Goal: Task Accomplishment & Management: Manage account settings

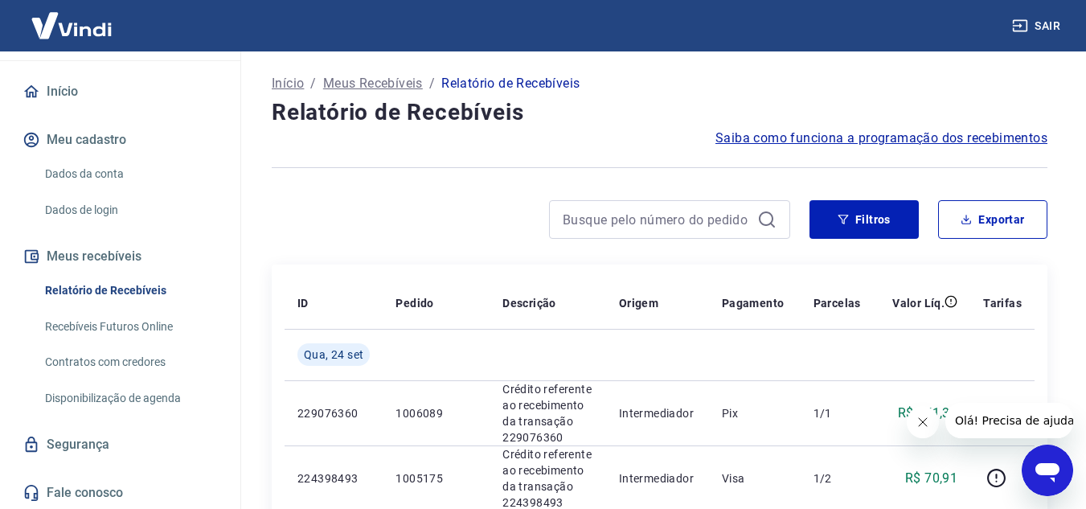
scroll to position [129, 0]
click at [119, 285] on link "Relatório de Recebíveis" at bounding box center [130, 289] width 183 height 33
click at [903, 224] on button "Filtros" at bounding box center [864, 219] width 109 height 39
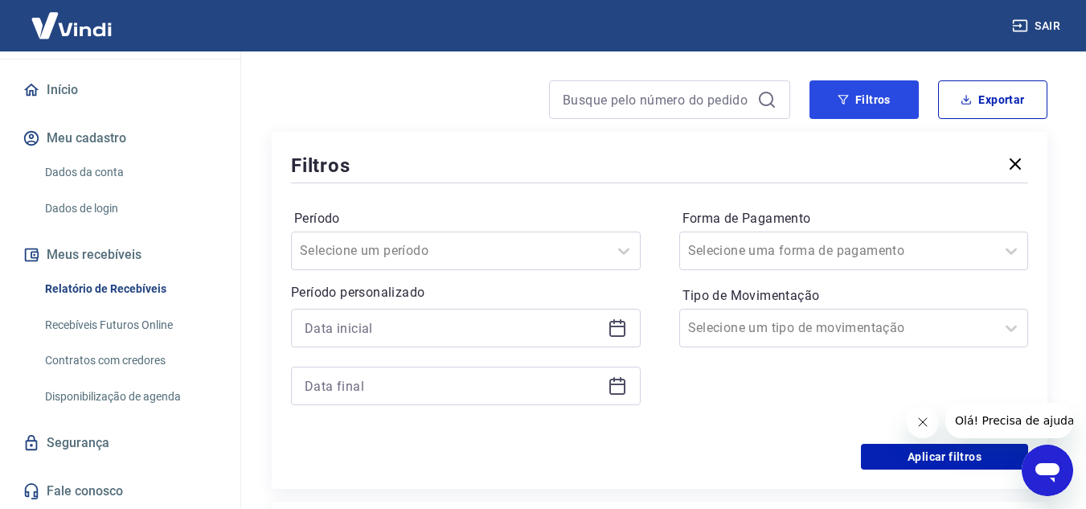
scroll to position [80, 0]
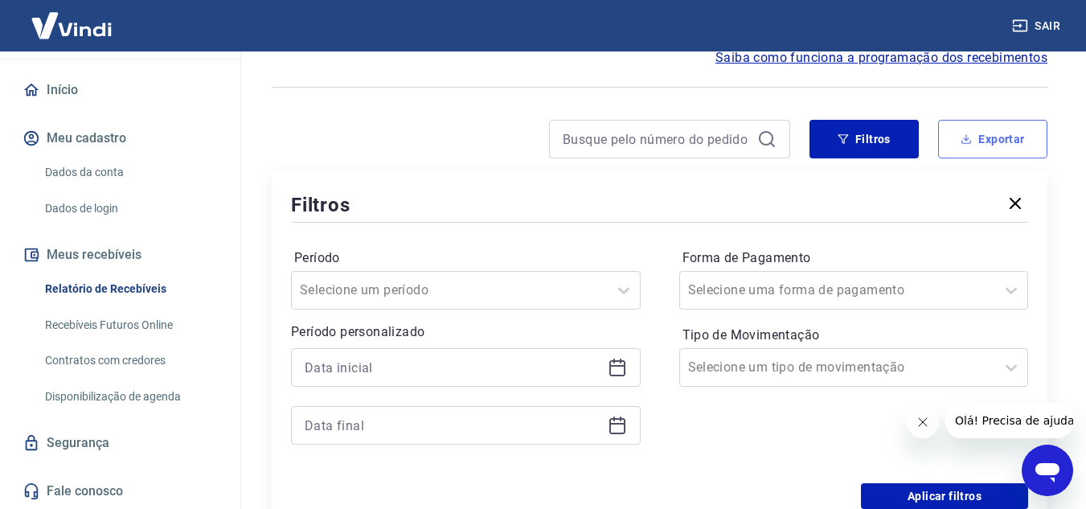
click at [966, 141] on icon "button" at bounding box center [966, 138] width 11 height 11
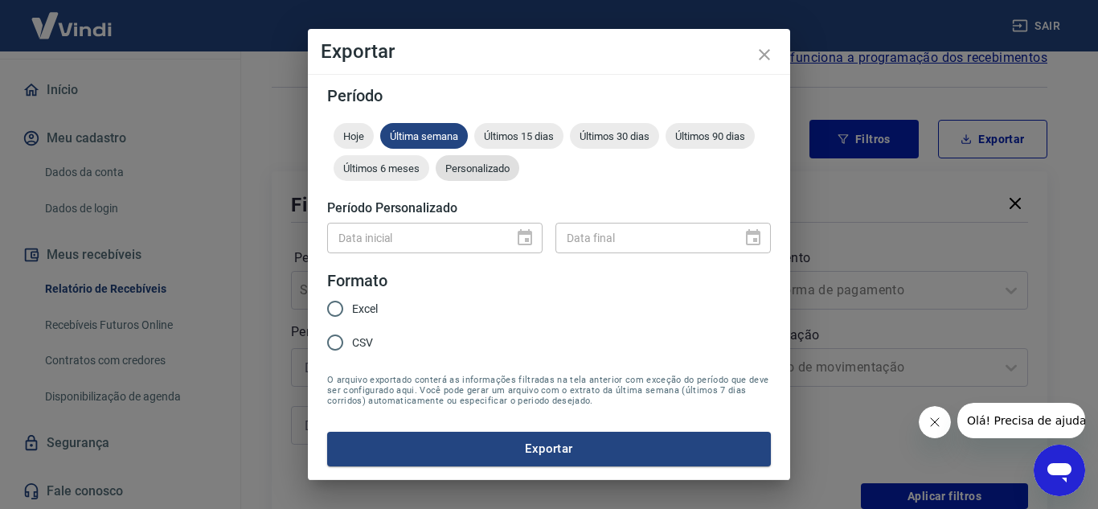
click at [452, 166] on span "Personalizado" at bounding box center [478, 168] width 84 height 12
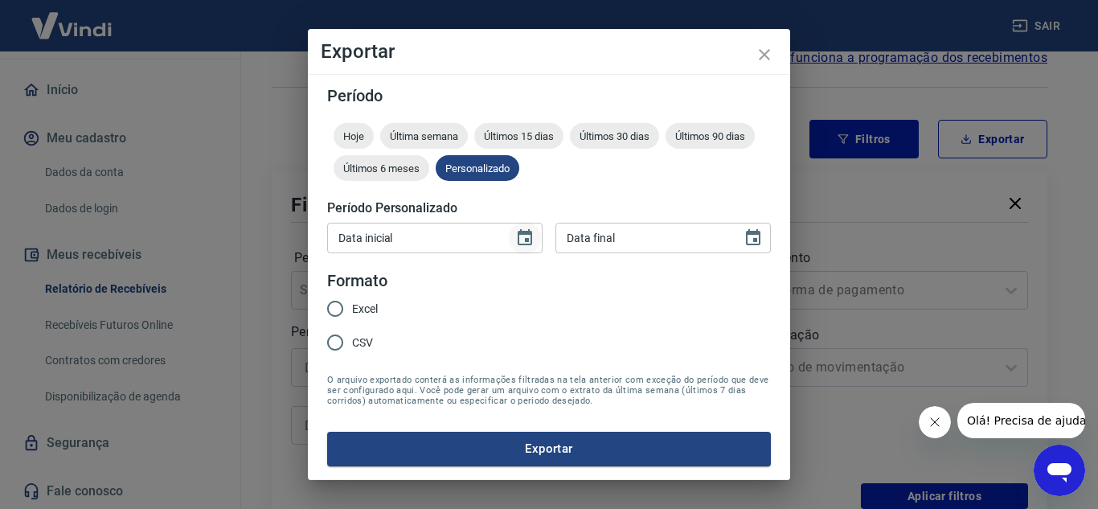
click at [515, 241] on icon "Choose date" at bounding box center [524, 237] width 19 height 19
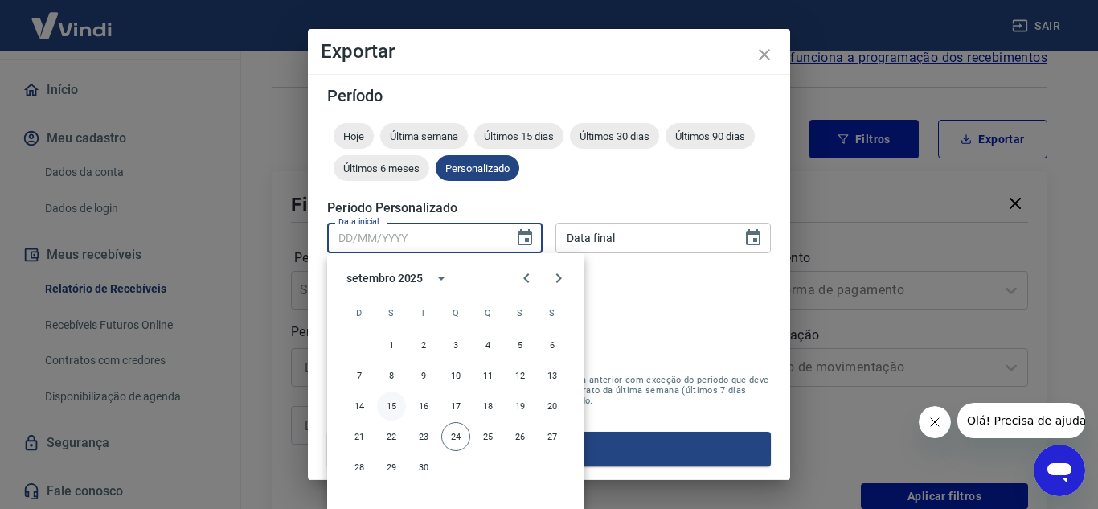
click at [388, 402] on button "15" at bounding box center [391, 406] width 29 height 29
type input "[DATE]"
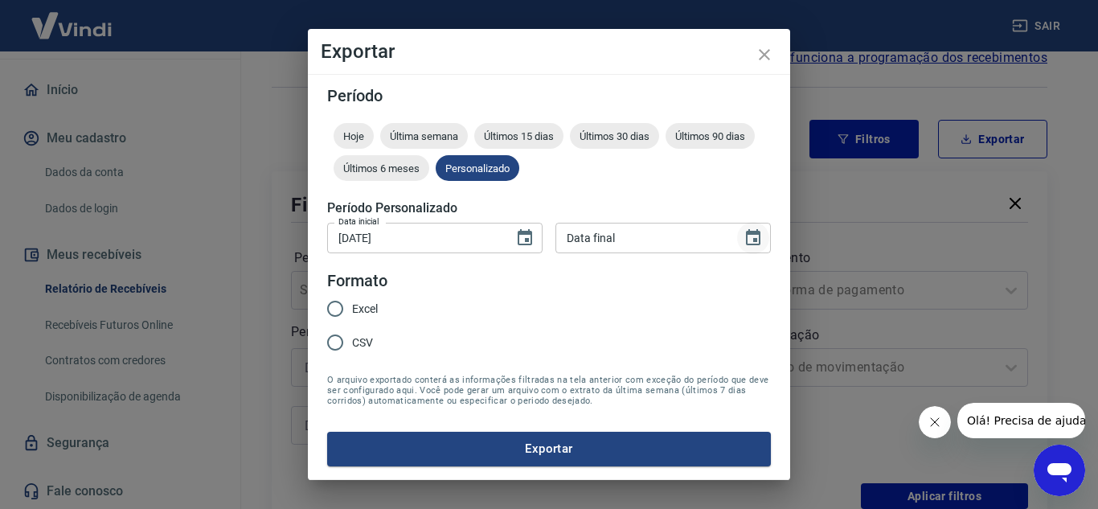
click at [754, 236] on icon "Choose date" at bounding box center [753, 237] width 19 height 19
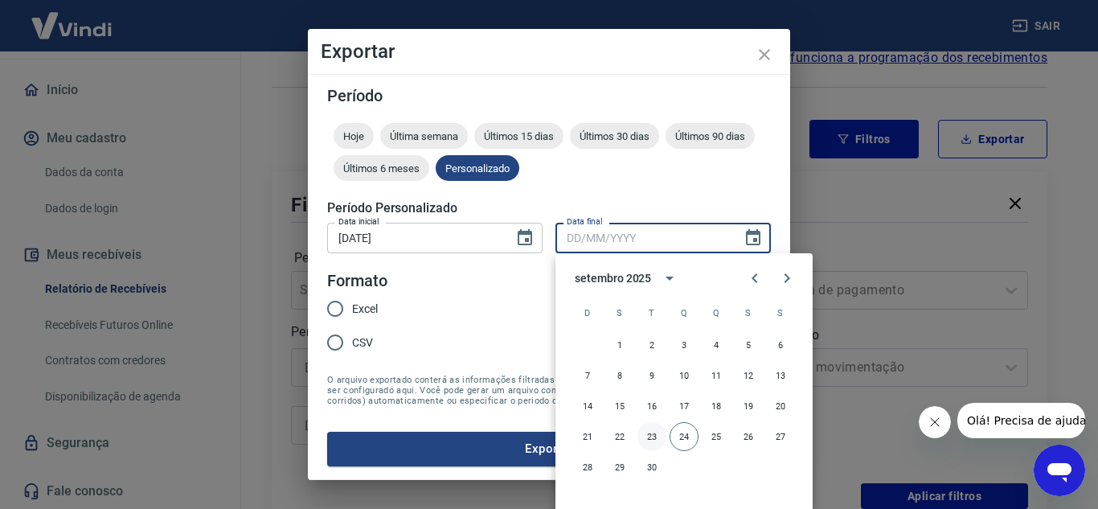
click at [649, 438] on button "23" at bounding box center [652, 436] width 29 height 29
type input "[DATE]"
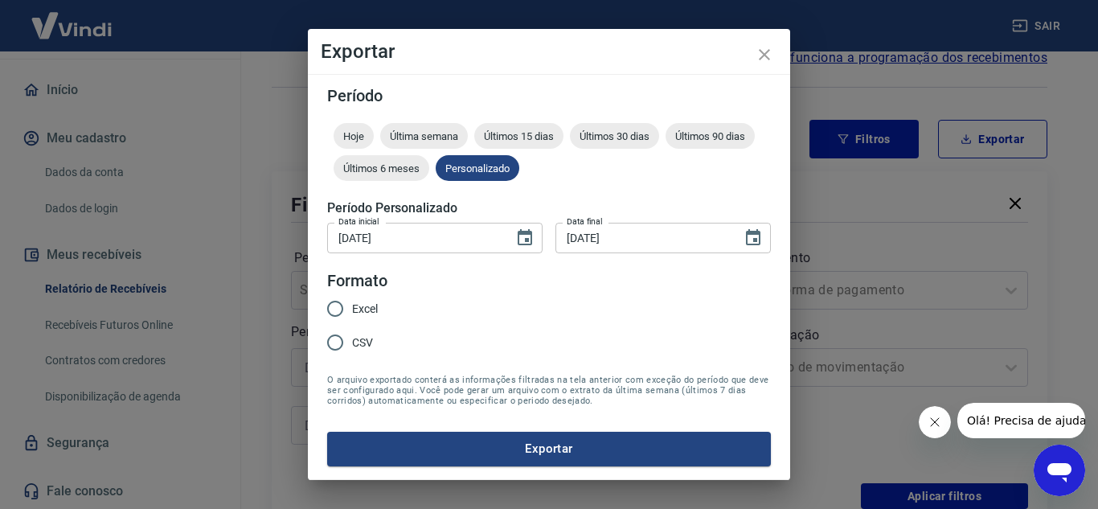
click at [335, 311] on input "Excel" at bounding box center [335, 309] width 34 height 34
radio input "true"
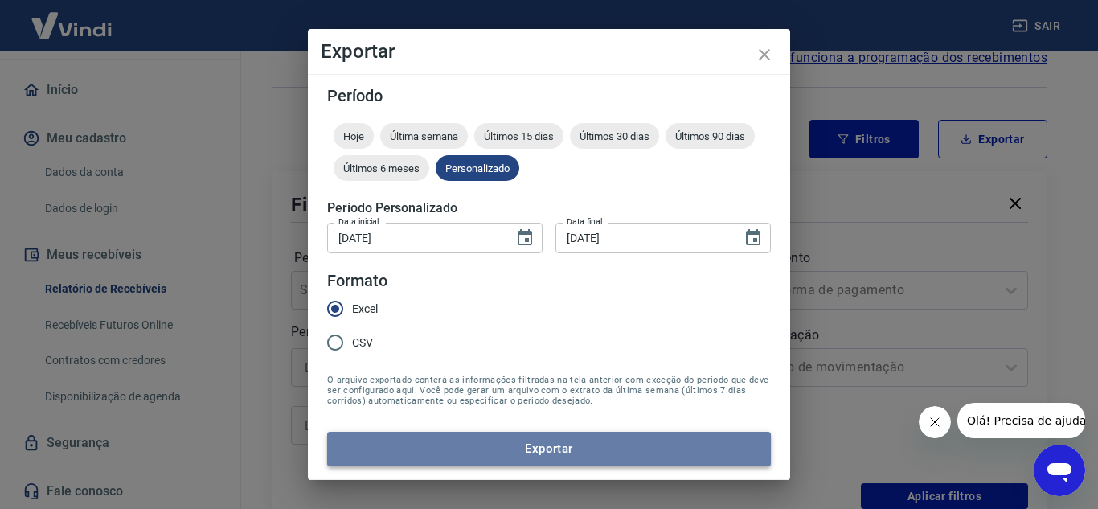
click at [571, 448] on button "Exportar" at bounding box center [549, 449] width 444 height 34
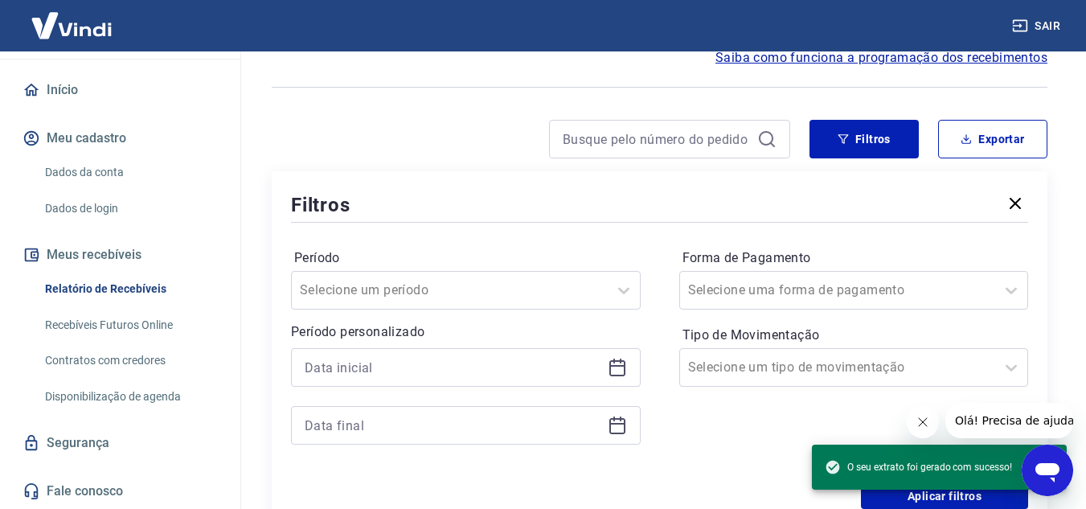
click at [922, 423] on icon "Fechar mensagem da empresa" at bounding box center [922, 422] width 13 height 13
click at [68, 92] on link "Início" at bounding box center [120, 89] width 202 height 35
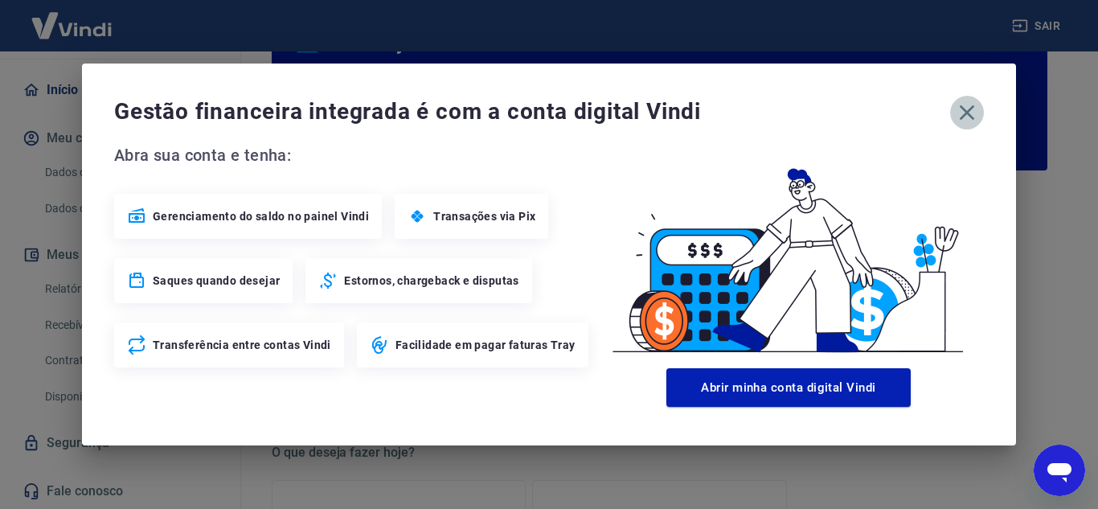
click at [973, 125] on icon "button" at bounding box center [967, 113] width 26 height 26
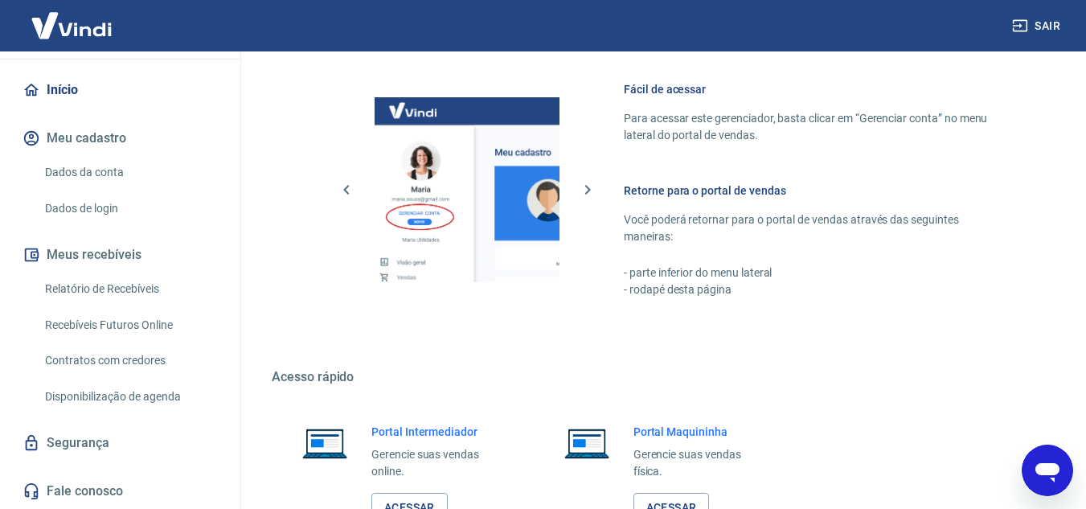
scroll to position [977, 0]
